Goal: Task Accomplishment & Management: Manage account settings

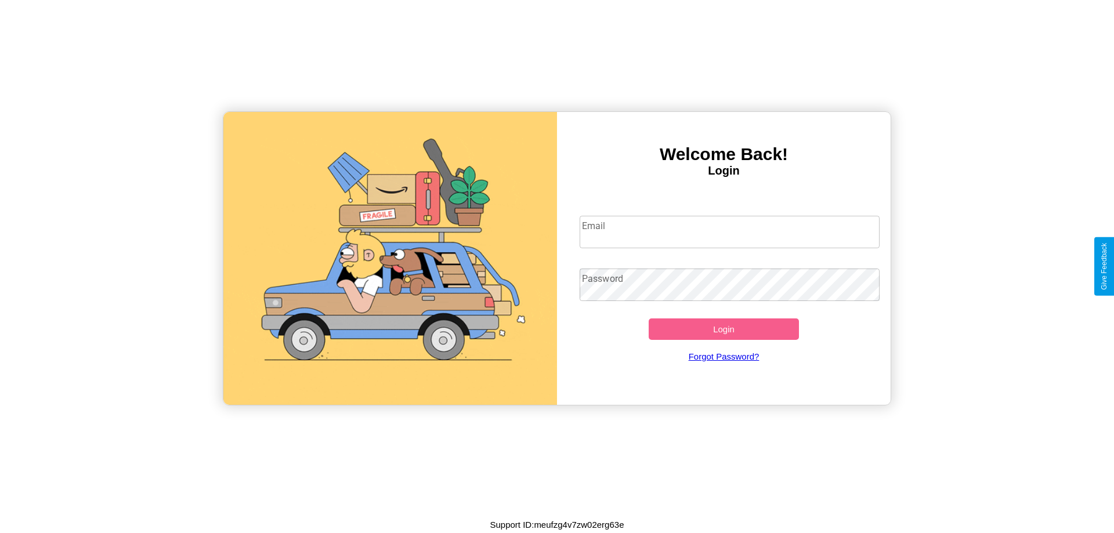
click at [729, 232] on input "Email" at bounding box center [730, 232] width 301 height 32
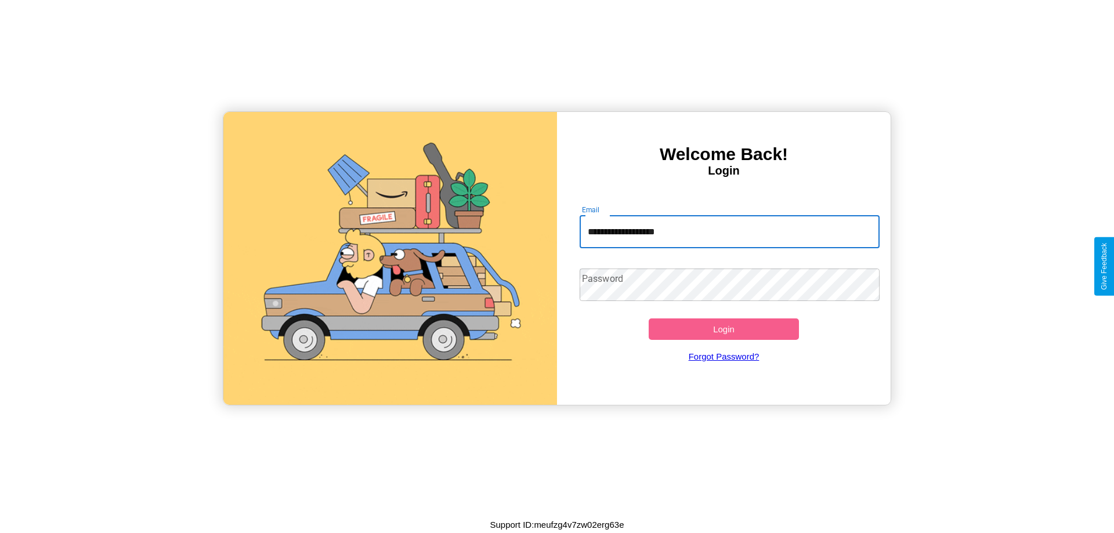
type input "**********"
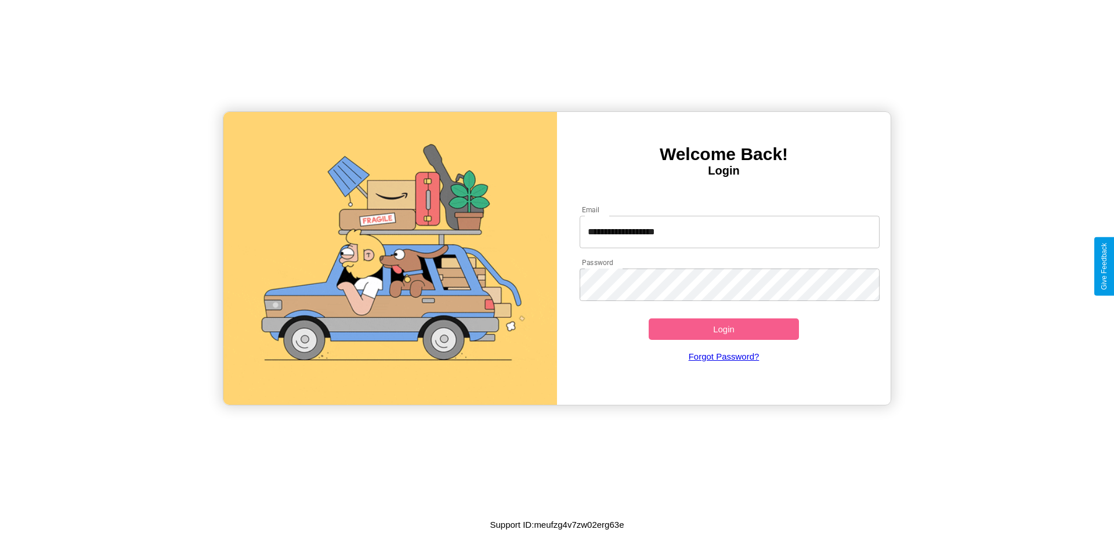
click at [724, 329] on button "Login" at bounding box center [724, 329] width 150 height 21
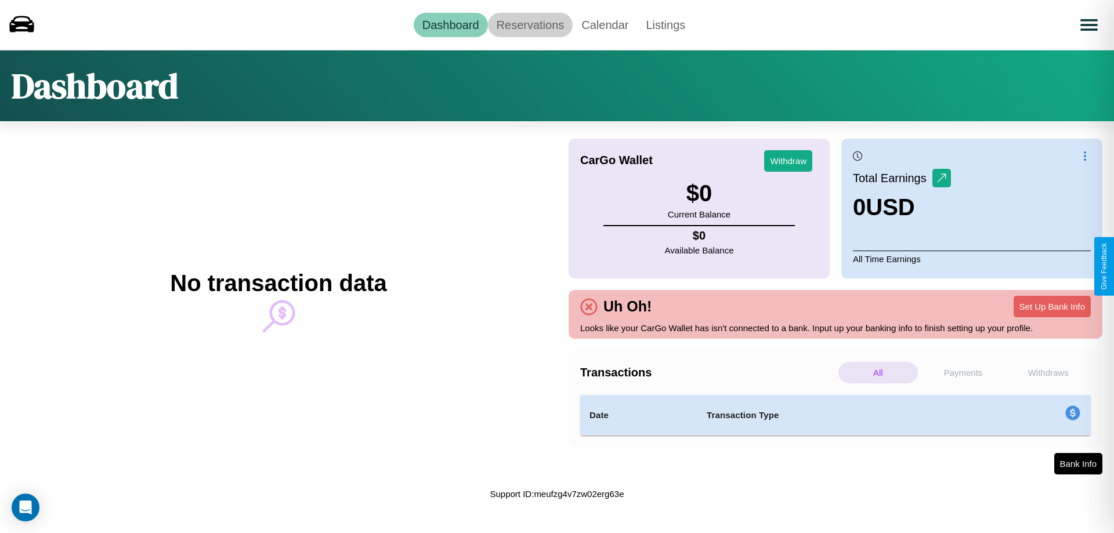
click at [530, 24] on link "Reservations" at bounding box center [530, 25] width 85 height 24
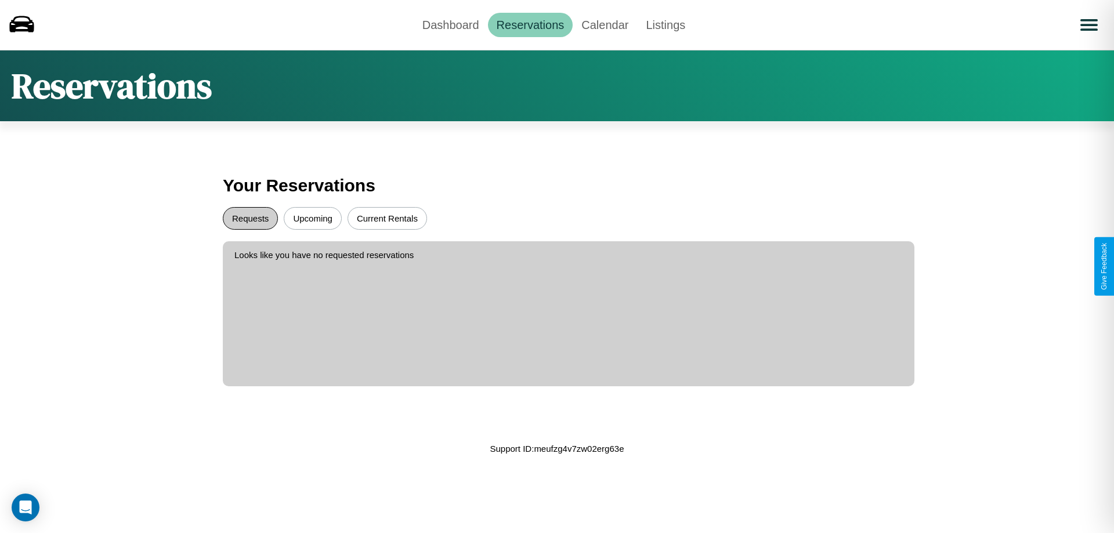
click at [250, 218] on button "Requests" at bounding box center [250, 218] width 55 height 23
click at [387, 218] on button "Current Rentals" at bounding box center [387, 218] width 79 height 23
click at [450, 24] on link "Dashboard" at bounding box center [451, 25] width 74 height 24
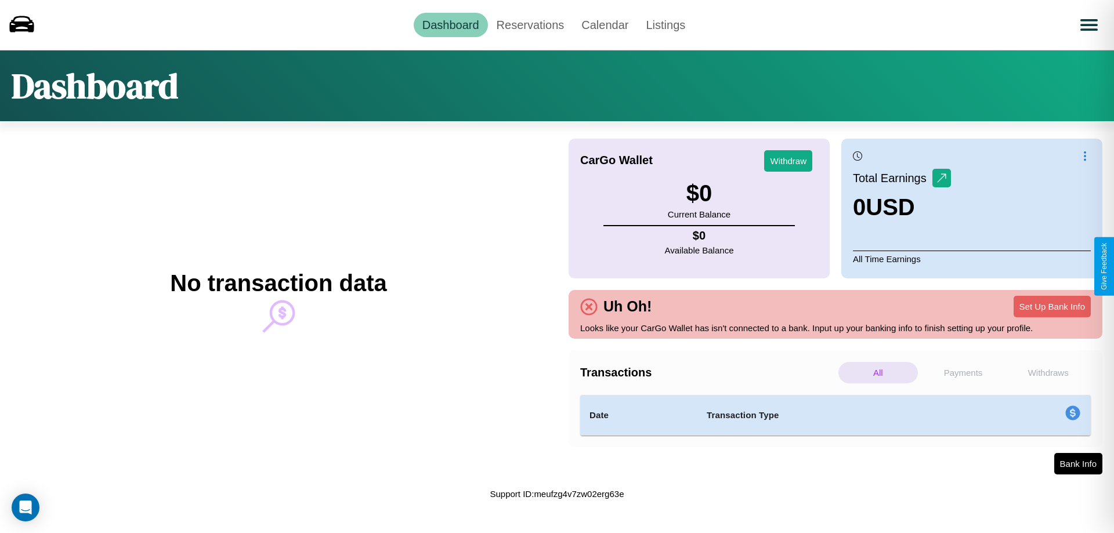
click at [1048, 373] on p "Withdraws" at bounding box center [1047, 372] width 79 height 21
click at [963, 373] on p "Payments" at bounding box center [963, 372] width 79 height 21
click at [1048, 373] on p "Withdraws" at bounding box center [1047, 372] width 79 height 21
click at [1052, 306] on button "Set Up Bank Info" at bounding box center [1052, 306] width 77 height 21
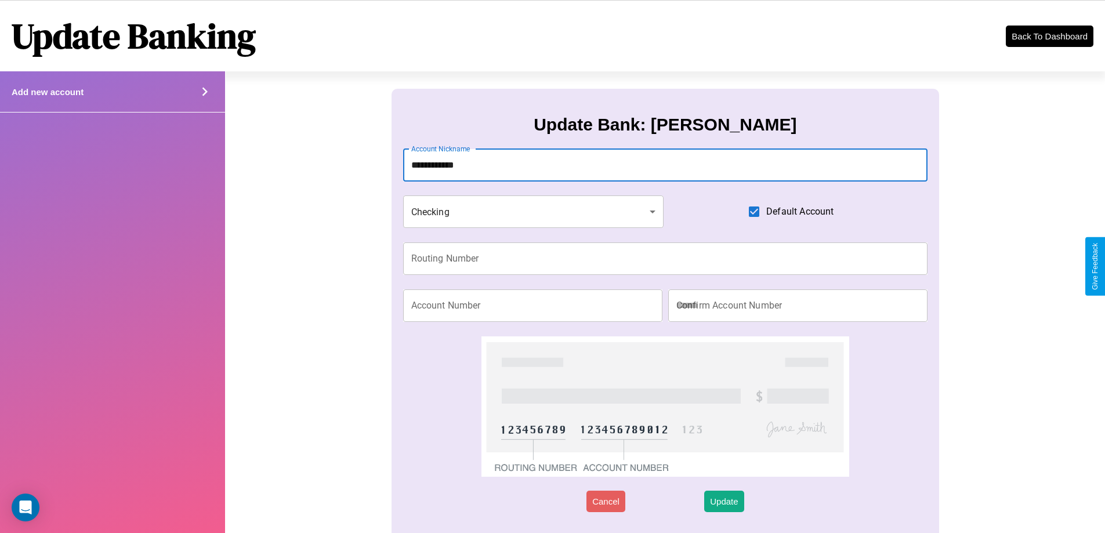
type input "**********"
